Goal: Check status

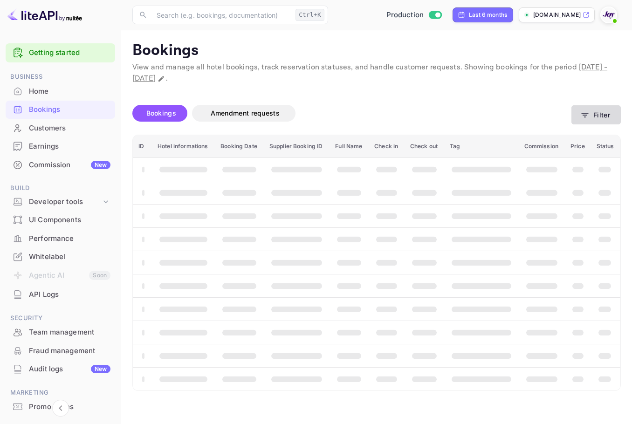
click at [601, 113] on button "Filter" at bounding box center [595, 114] width 49 height 19
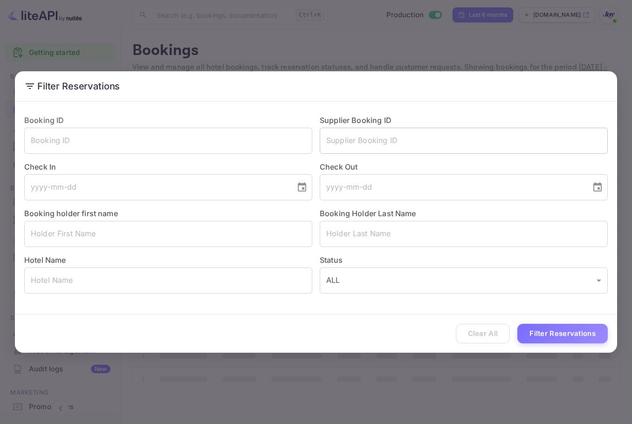
click at [382, 137] on input "text" at bounding box center [464, 141] width 288 height 26
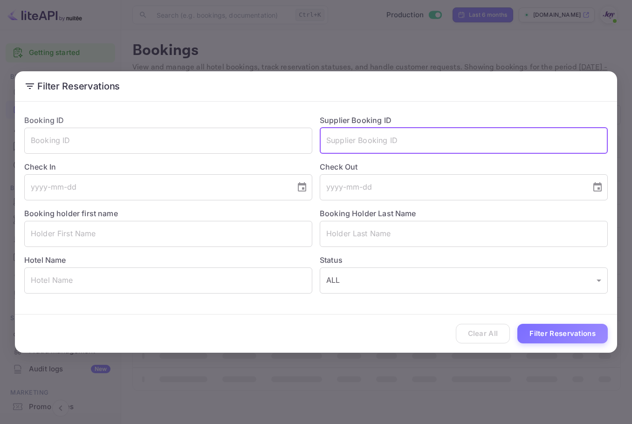
paste input "775960"
type input "775960"
click at [572, 330] on button "Filter Reservations" at bounding box center [562, 334] width 90 height 20
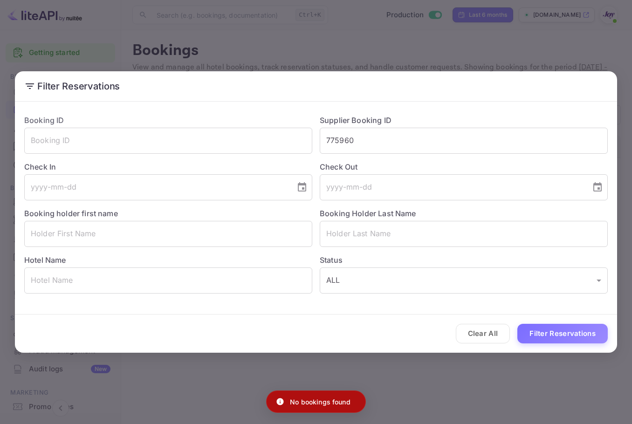
click at [429, 56] on div "Filter Reservations Booking ID ​ Supplier Booking ID 775960 ​ Check In ​ Check …" at bounding box center [316, 212] width 632 height 424
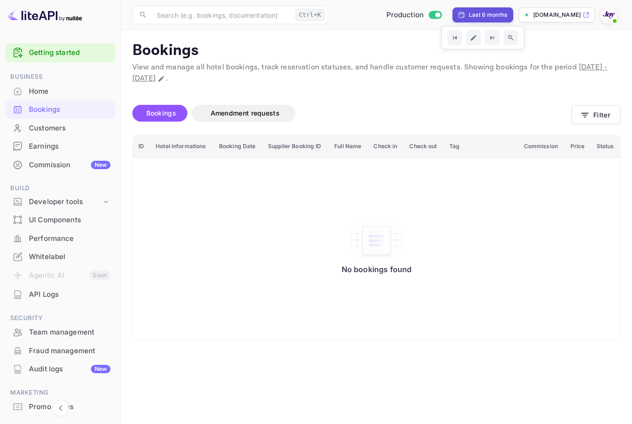
click at [43, 96] on div "Home" at bounding box center [70, 91] width 82 height 11
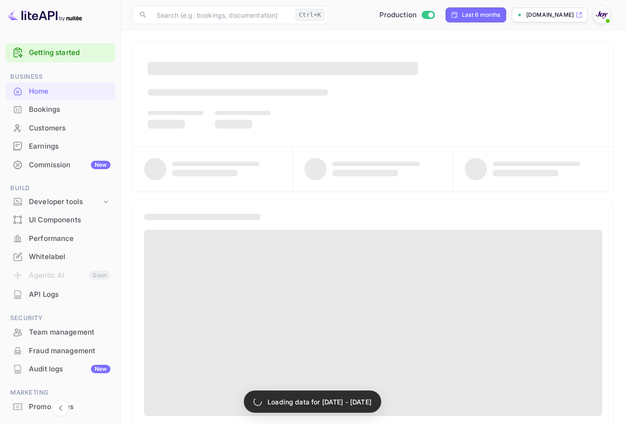
click at [56, 121] on div "Customers" at bounding box center [60, 128] width 109 height 18
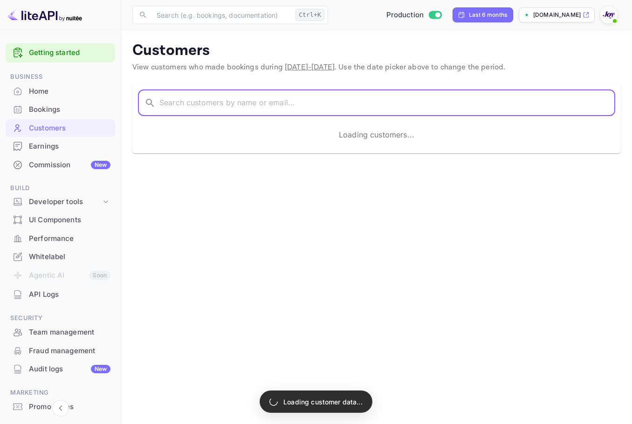
click at [199, 101] on input "text" at bounding box center [387, 103] width 456 height 26
paste input "[PERSON_NAME]"
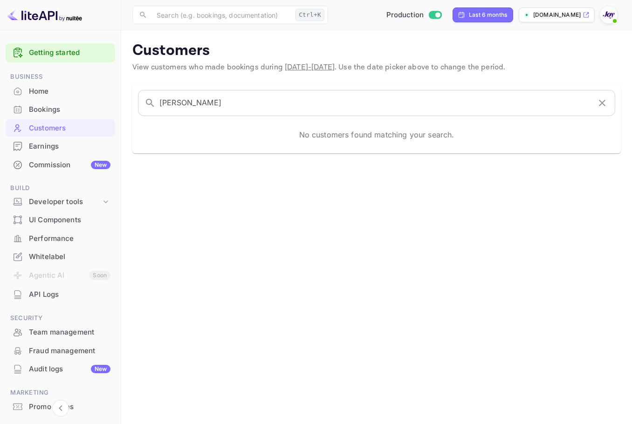
drag, startPoint x: 211, startPoint y: 105, endPoint x: 120, endPoint y: 101, distance: 90.9
click at [112, 101] on div "Getting started Business Home Bookings Customers Earnings Commission New Build …" at bounding box center [316, 212] width 632 height 424
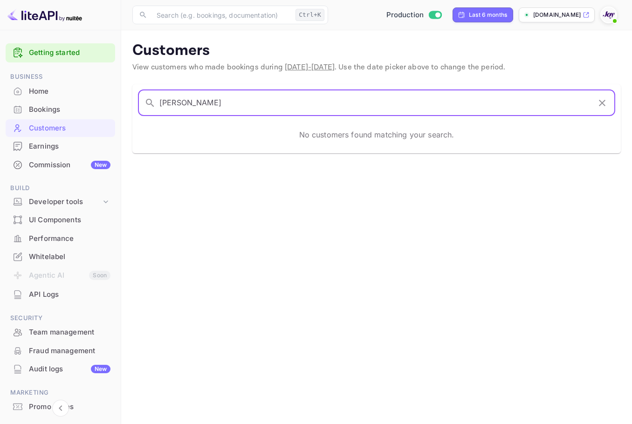
paste input "text"
type input "[PERSON_NAME]"
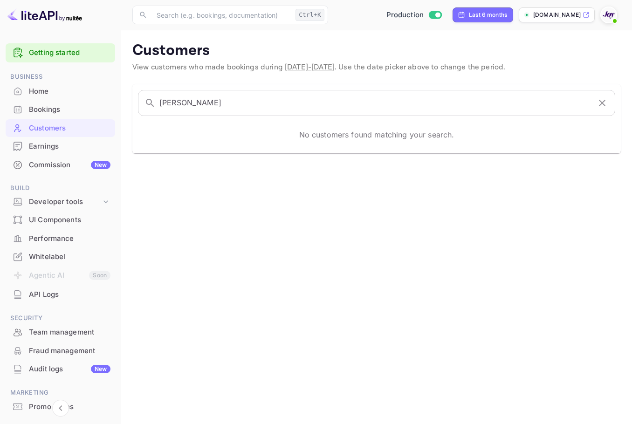
click at [49, 106] on div "Bookings" at bounding box center [70, 109] width 82 height 11
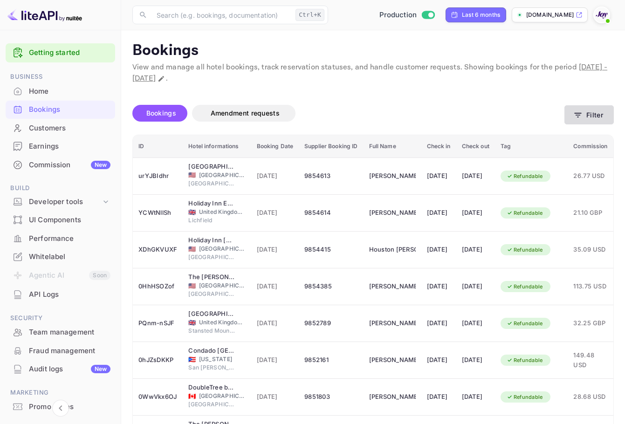
click at [593, 120] on button "Filter" at bounding box center [588, 114] width 49 height 19
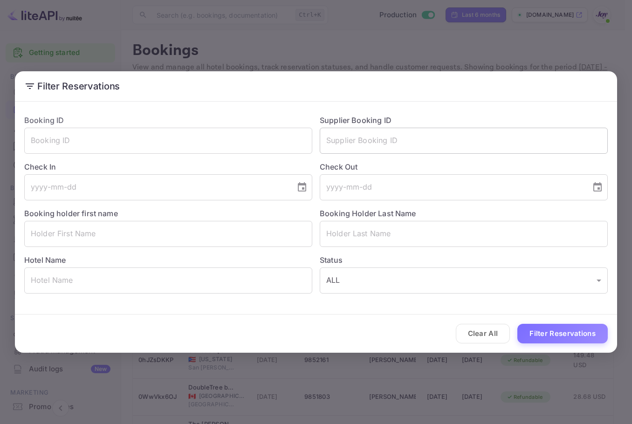
click at [425, 137] on input "text" at bounding box center [464, 141] width 288 height 26
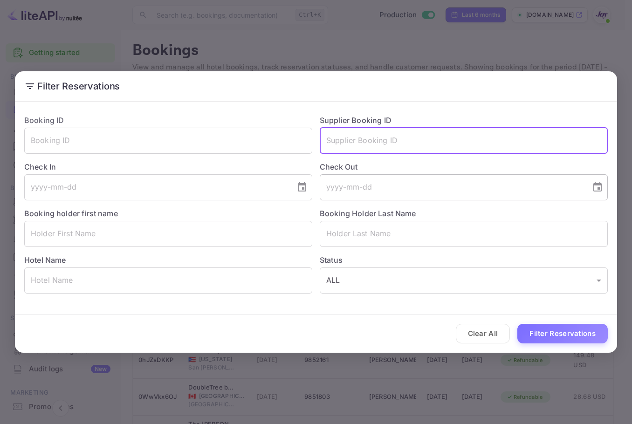
paste input "7759"
drag, startPoint x: 356, startPoint y: 136, endPoint x: 451, endPoint y: 214, distance: 122.5
click at [250, 127] on div "Booking ID ​ Supplier Booking ID 7759 ​ Check In ​ Check Out ​ Booking holder f…" at bounding box center [312, 200] width 591 height 186
paste input "602"
type input "7759602"
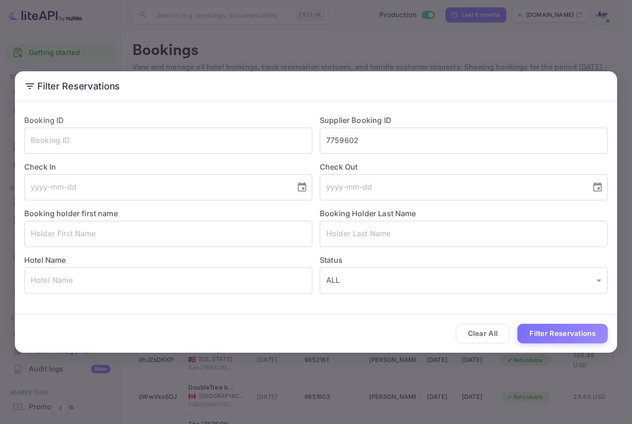
click at [586, 321] on div "Clear All Filter Reservations" at bounding box center [316, 333] width 602 height 39
drag, startPoint x: 584, startPoint y: 334, endPoint x: 577, endPoint y: 336, distance: 7.8
click at [584, 335] on button "Filter Reservations" at bounding box center [562, 334] width 90 height 20
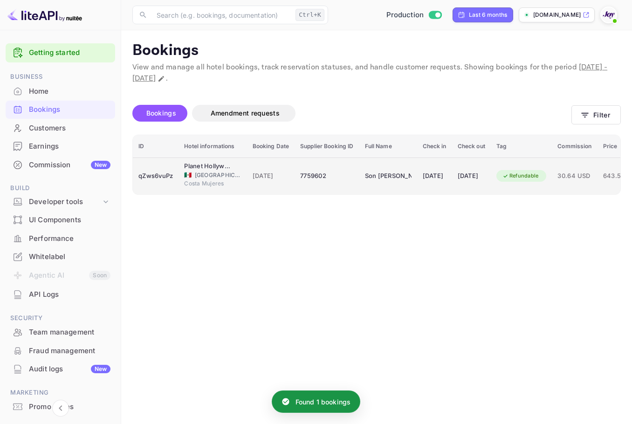
click at [441, 173] on div "[DATE]" at bounding box center [435, 176] width 24 height 15
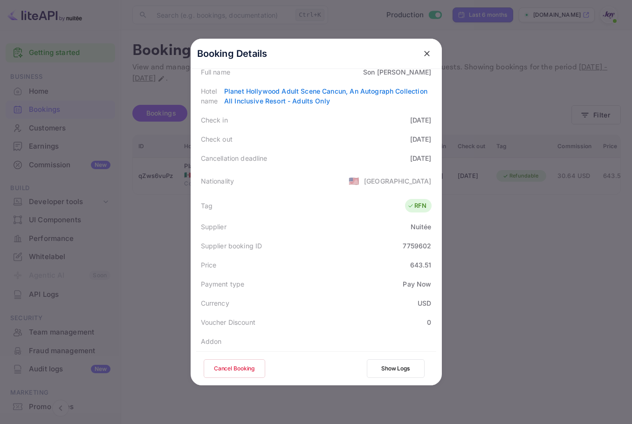
scroll to position [140, 0]
